Goal: Navigation & Orientation: Find specific page/section

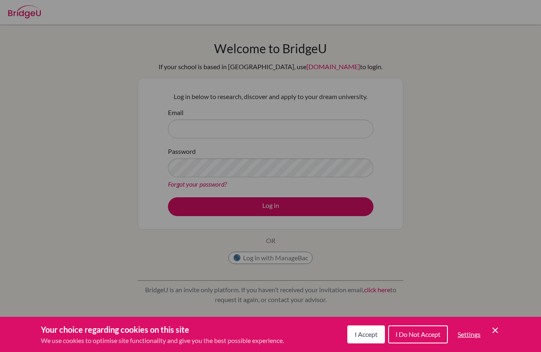
click at [358, 330] on span "I Accept" at bounding box center [366, 334] width 23 height 8
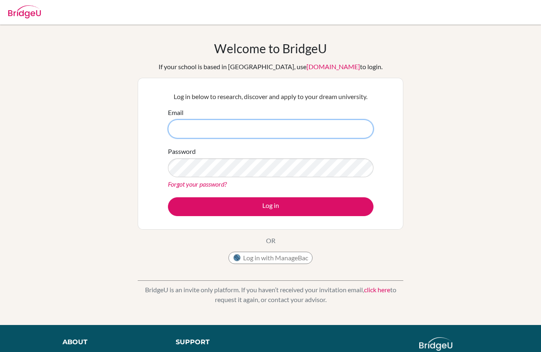
click at [267, 123] on input "Email" at bounding box center [271, 128] width 206 height 19
type input "[EMAIL_ADDRESS][DOMAIN_NAME]"
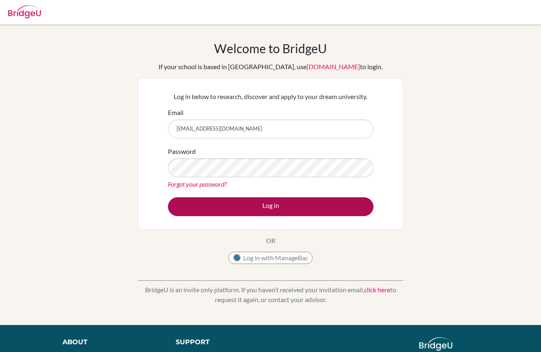
click at [316, 198] on button "Log in" at bounding box center [271, 206] width 206 height 19
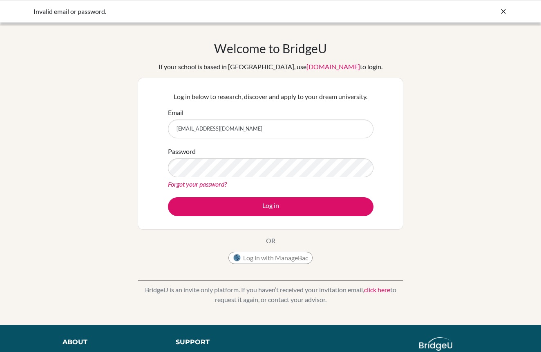
click at [505, 13] on icon at bounding box center [504, 11] width 8 height 8
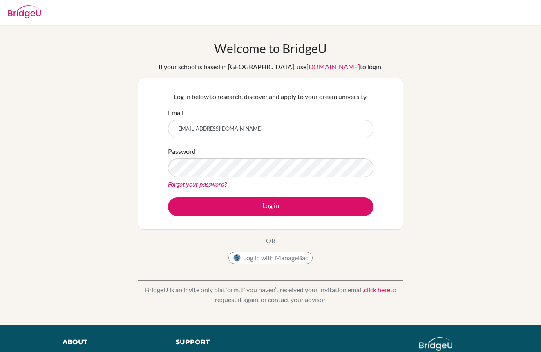
click at [35, 15] on img at bounding box center [24, 11] width 33 height 13
click at [32, 14] on img at bounding box center [24, 11] width 33 height 13
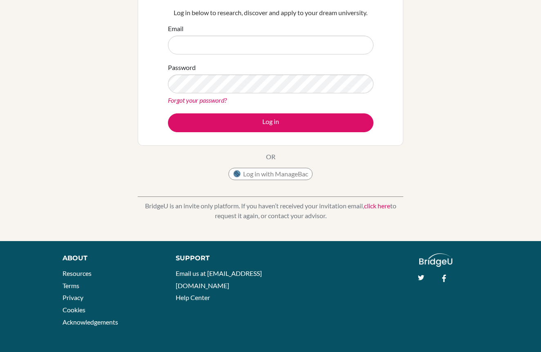
scroll to position [83, 0]
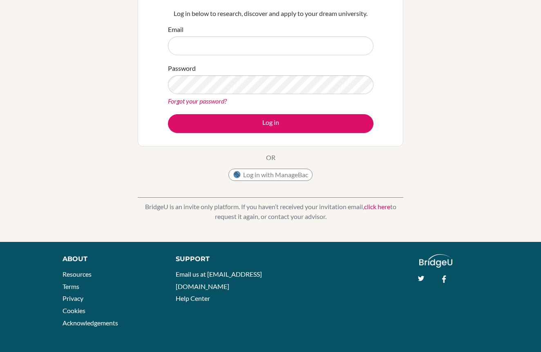
click at [80, 260] on div "About" at bounding box center [110, 259] width 95 height 10
click at [85, 257] on div "About" at bounding box center [110, 259] width 95 height 10
click at [437, 262] on img at bounding box center [435, 260] width 33 height 13
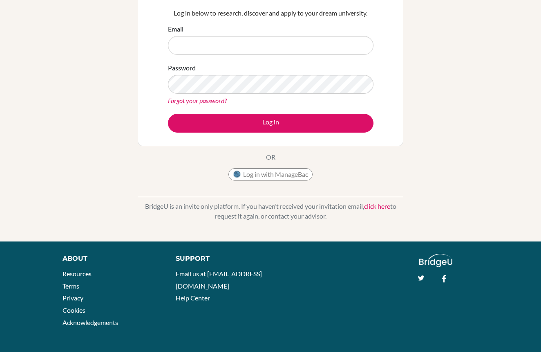
scroll to position [83, 0]
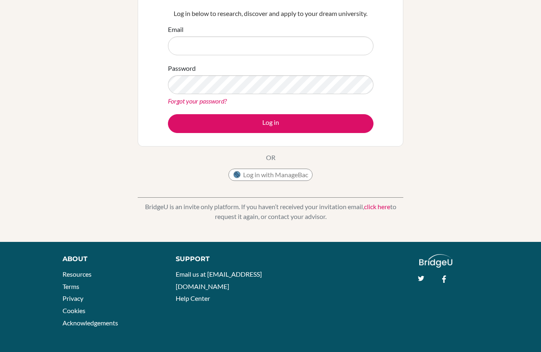
click at [74, 279] on li "Resources" at bounding box center [110, 274] width 95 height 12
click at [76, 277] on link "Resources" at bounding box center [77, 274] width 29 height 8
